Goal: Transaction & Acquisition: Purchase product/service

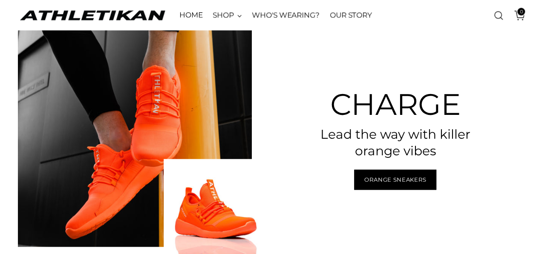
scroll to position [712, 0]
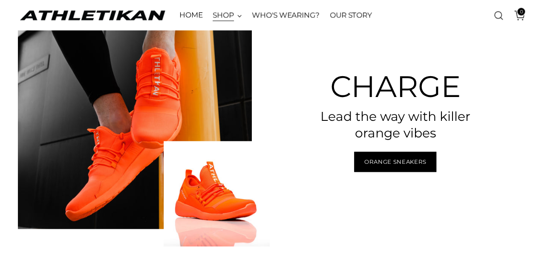
click at [226, 8] on link "SHOP" at bounding box center [227, 15] width 29 height 19
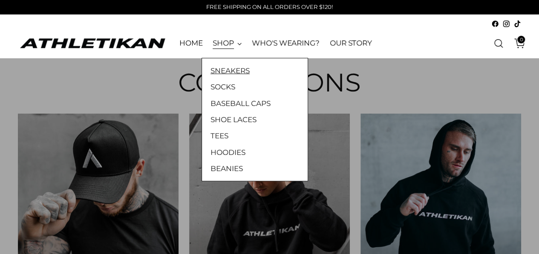
click at [224, 73] on link "SNEAKERS" at bounding box center [255, 70] width 89 height 11
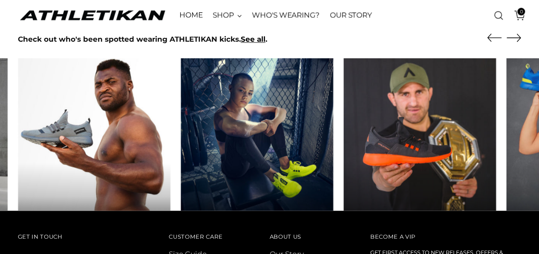
scroll to position [503, 0]
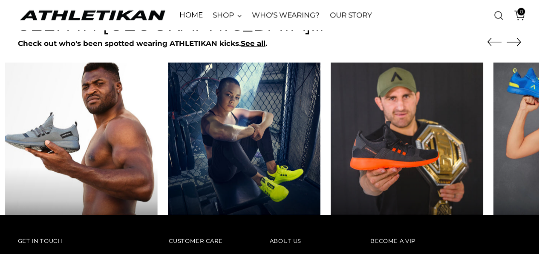
click at [9, 98] on img at bounding box center [81, 139] width 160 height 160
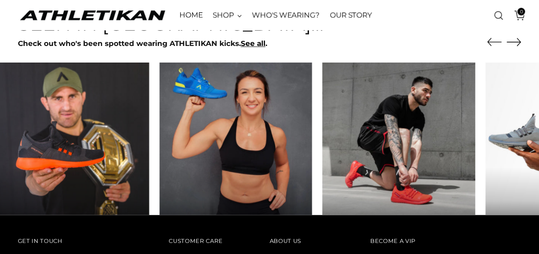
click at [18, 56] on div "Seen in Athletikan... Check out who's been spotted wearing ATHLETIKAN kicks. Se…" at bounding box center [270, 115] width 504 height 202
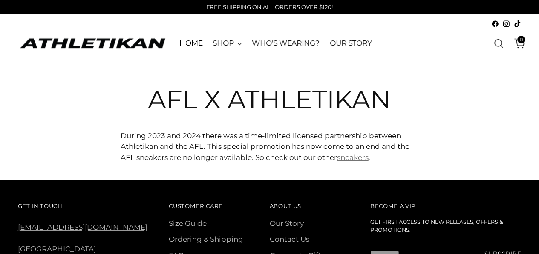
click at [358, 159] on link "sneakers" at bounding box center [353, 157] width 32 height 9
